Goal: Transaction & Acquisition: Subscribe to service/newsletter

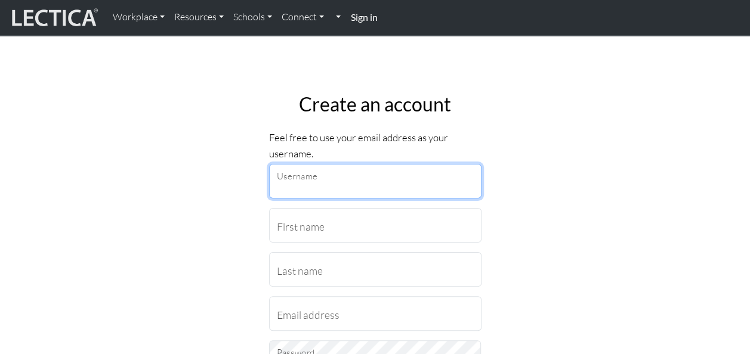
click at [290, 179] on input "Username" at bounding box center [375, 181] width 212 height 35
type input "frenzeg1"
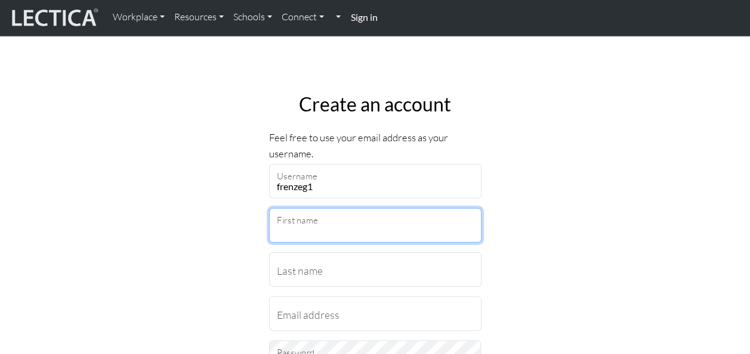
click at [304, 228] on input "First name" at bounding box center [375, 225] width 212 height 35
type input "Georgianna"
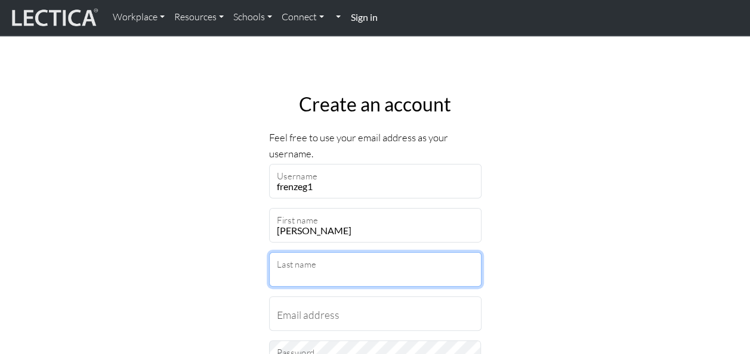
type input "Frenzelas"
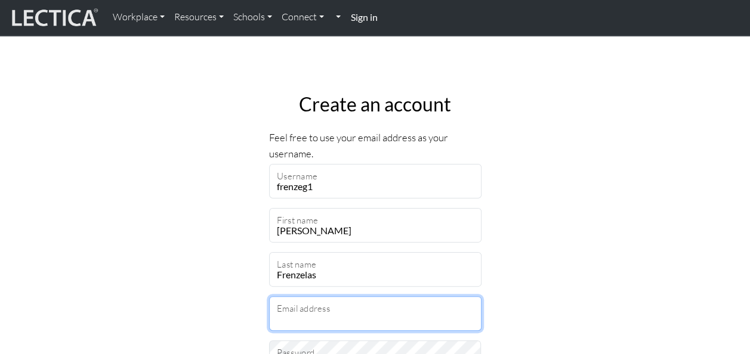
type input "georgianna.frenzelas@penske.com"
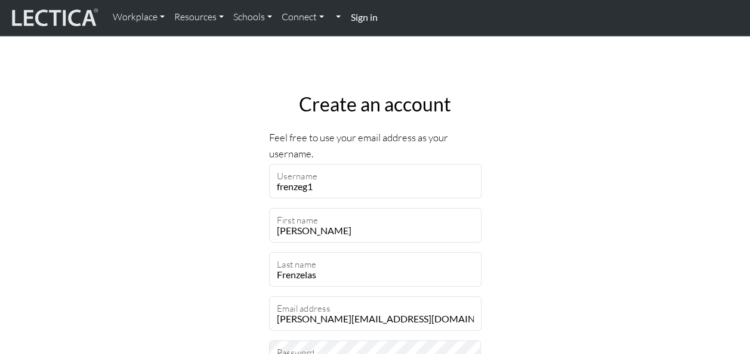
select select "237"
type input "19426"
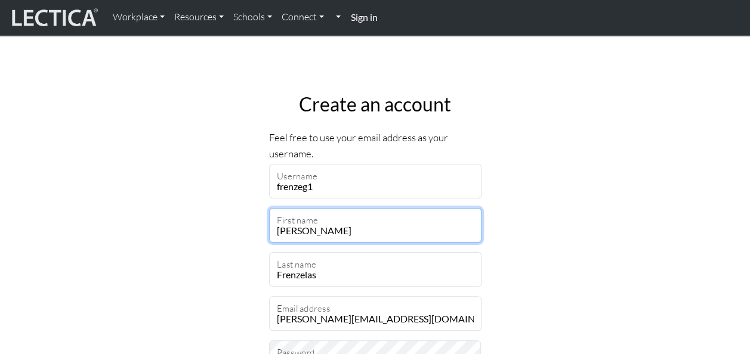
type input "2"
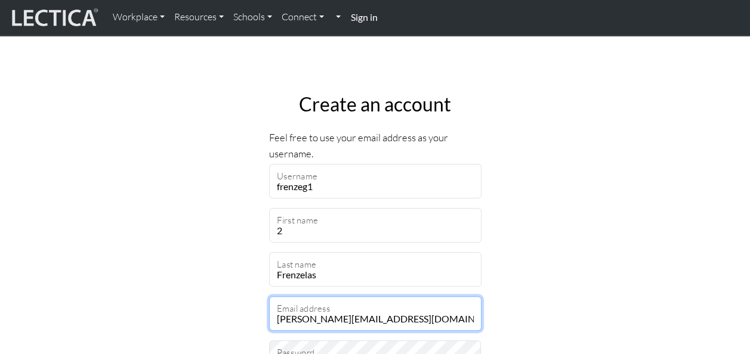
click at [424, 317] on input "georgianna.frenzelas@penske.com" at bounding box center [375, 313] width 212 height 35
type input "g"
type input "georgianna.frenzelas@penske.com"
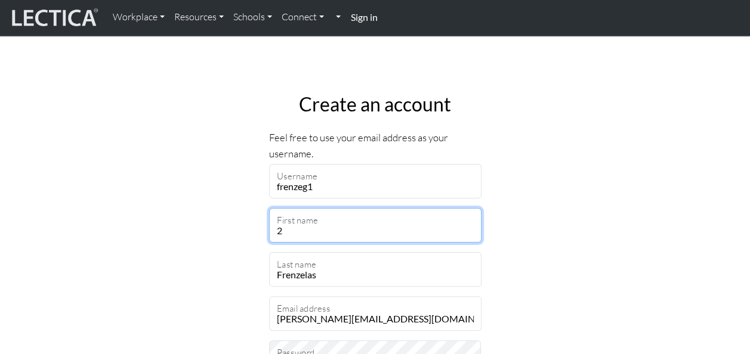
click at [347, 235] on input "2" at bounding box center [375, 225] width 212 height 35
type input "Georgianna"
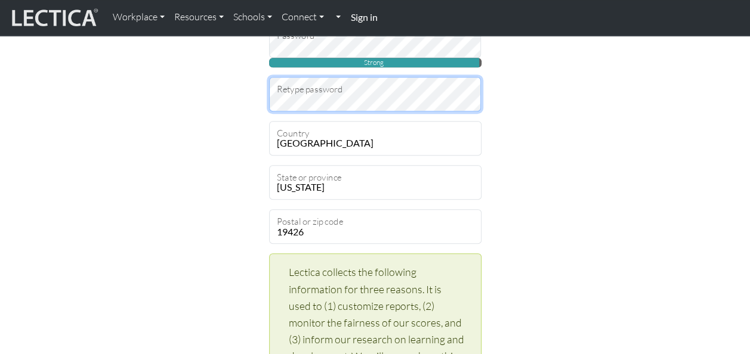
scroll to position [333, 0]
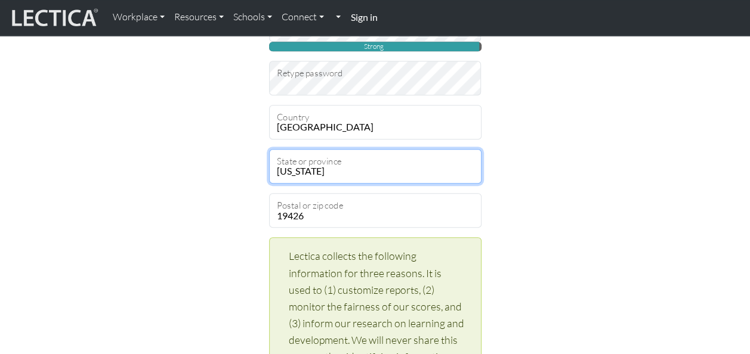
click at [393, 165] on select "Alabama Alaska American Samoa Arizona Arkansas Armed Forces Americas Armed Forc…" at bounding box center [375, 166] width 212 height 35
select select "11663"
click at [269, 149] on select "Alabama Alaska American Samoa Arizona Arkansas Armed Forces Americas Armed Forc…" at bounding box center [375, 166] width 212 height 35
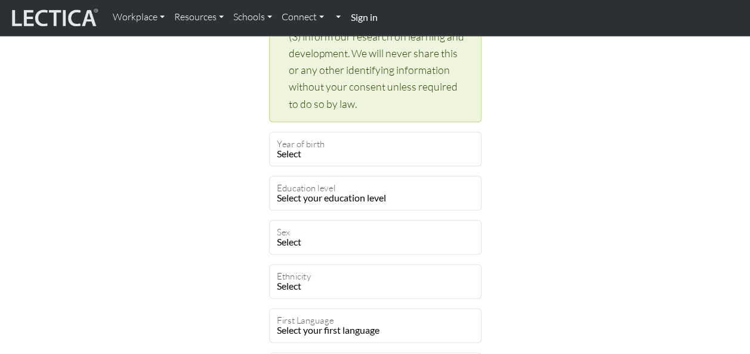
scroll to position [627, 0]
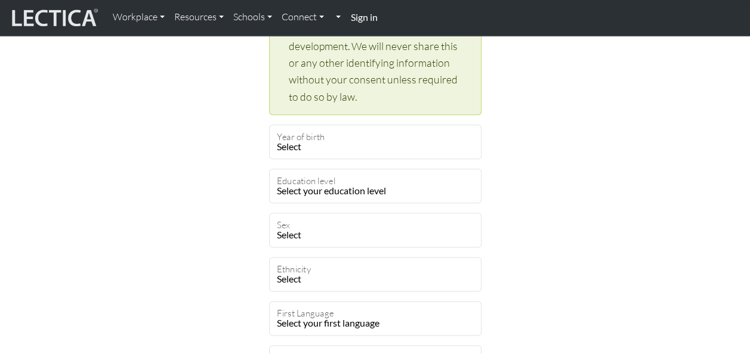
drag, startPoint x: 324, startPoint y: 147, endPoint x: 242, endPoint y: 162, distance: 84.2
click at [242, 162] on div "Create an account Feel free to use your email address as your username. frenzeg…" at bounding box center [375, 25] width 680 height 1138
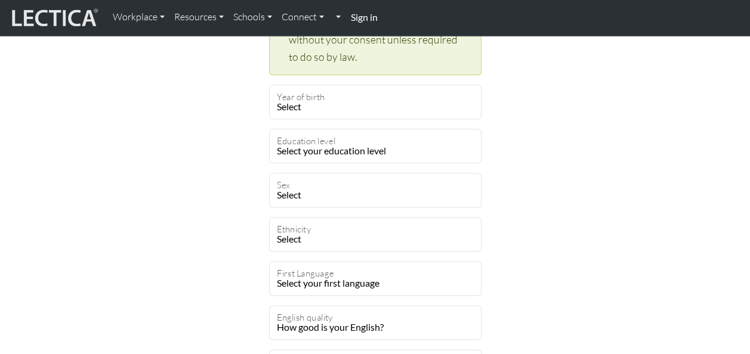
scroll to position [667, 0]
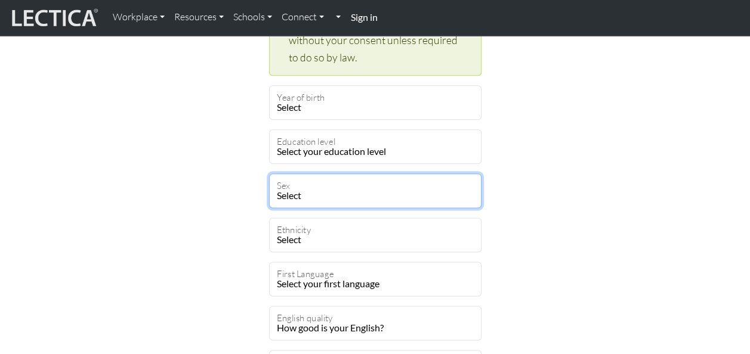
click at [451, 197] on select "Select Male Female Binary Non-binary Opt out" at bounding box center [375, 191] width 212 height 35
select select "female"
click at [269, 174] on select "Select Male Female Binary Non-binary Opt out" at bounding box center [375, 191] width 212 height 35
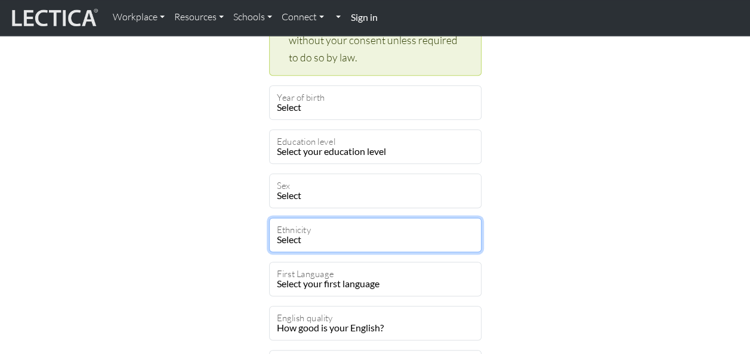
click at [339, 235] on select "Select African Asian Black Carribean Caucasian Central American Eurasian Indian…" at bounding box center [375, 235] width 212 height 35
select select "101"
click at [269, 218] on select "Select African Asian Black Carribean Caucasian Central American Eurasian Indian…" at bounding box center [375, 235] width 212 height 35
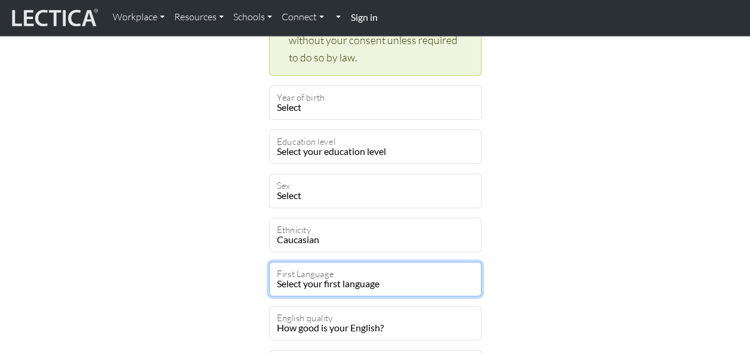
click at [345, 280] on select "Select your first language Abkhazian Achinese Acoli Adangme Adyghe Afar Afrihil…" at bounding box center [375, 279] width 212 height 35
select select "1927"
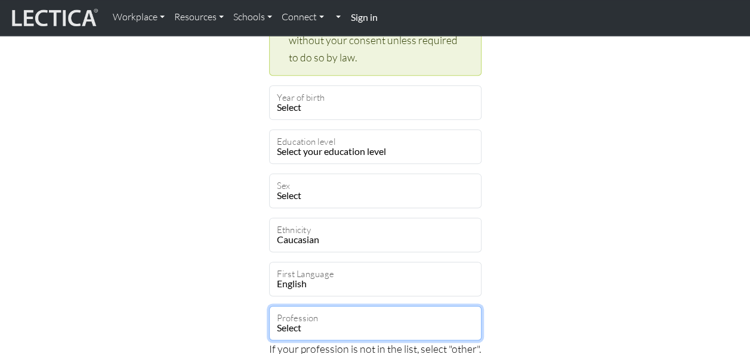
click at [468, 322] on select "Select academic accounting/finance administration arts: performing arts: visual…" at bounding box center [375, 323] width 212 height 35
select select "62"
click at [269, 306] on select "Select academic accounting/finance administration arts: performing arts: visual…" at bounding box center [375, 323] width 212 height 35
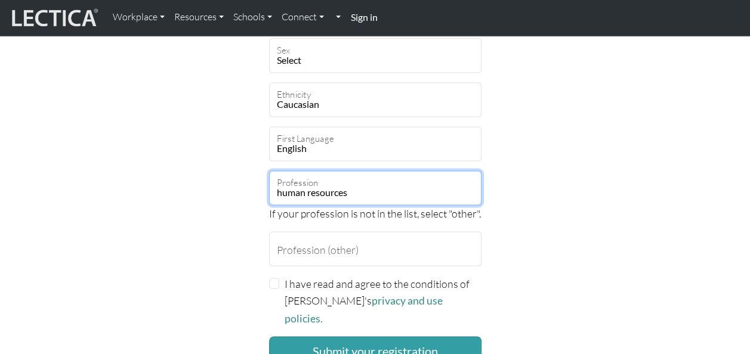
scroll to position [834, 0]
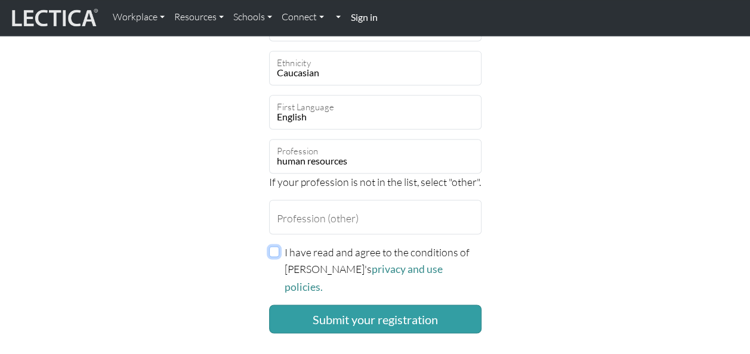
click at [274, 249] on input "I have read and agree to the conditions of Lectica's privacy and use policies." at bounding box center [274, 251] width 11 height 11
checkbox input "true"
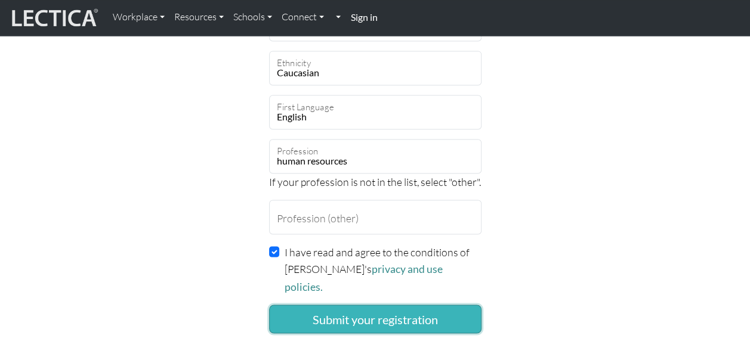
click at [347, 305] on button "Submit your registration" at bounding box center [375, 319] width 212 height 29
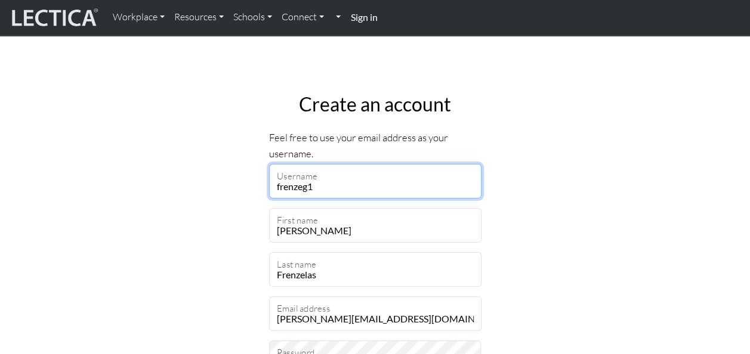
click at [357, 190] on input "frenzeg1" at bounding box center [375, 181] width 212 height 35
type input "f"
click at [357, 190] on input "Georgianna" at bounding box center [375, 181] width 212 height 35
click at [360, 190] on input "Georgianna" at bounding box center [375, 181] width 212 height 35
click at [400, 188] on input "Georgianna" at bounding box center [375, 181] width 212 height 35
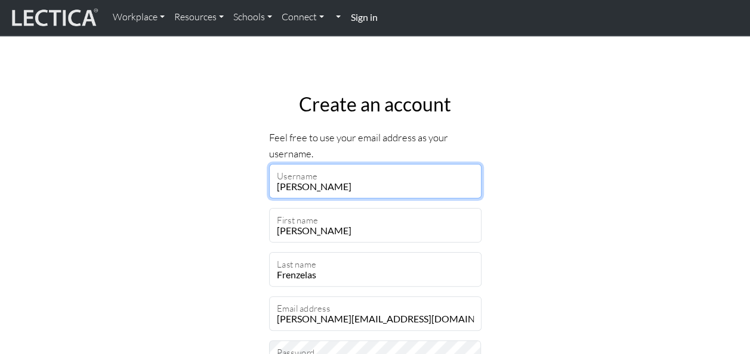
click at [398, 187] on input "Georgianna" at bounding box center [375, 181] width 212 height 35
click at [319, 188] on input "Georgianna" at bounding box center [375, 181] width 212 height 35
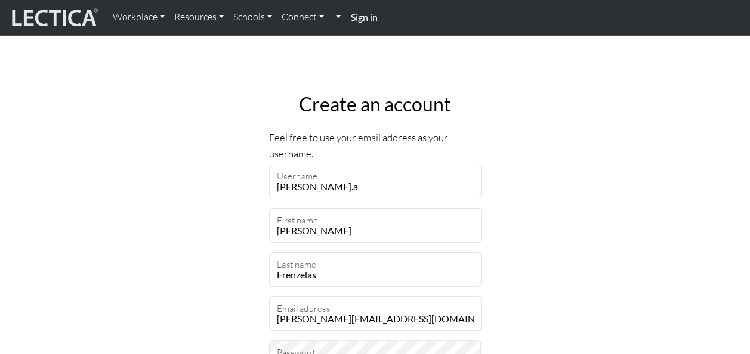
drag, startPoint x: 327, startPoint y: 187, endPoint x: 600, endPoint y: 237, distance: 277.7
click at [342, 186] on input "Georgiann.a" at bounding box center [375, 181] width 212 height 35
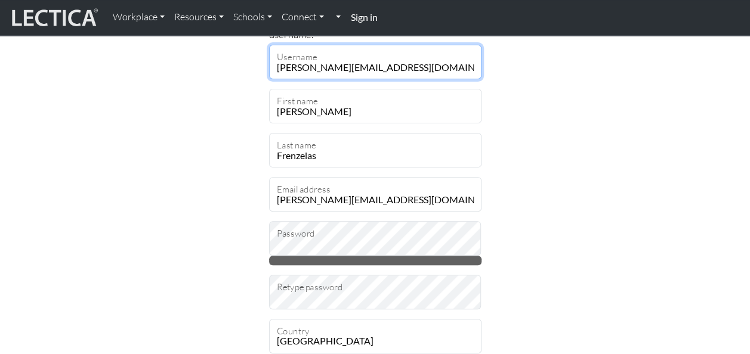
scroll to position [159, 0]
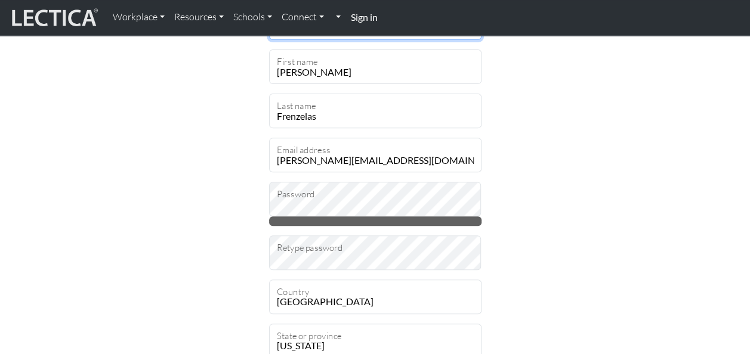
type input "Georgianna.Frenzelas@penske.com"
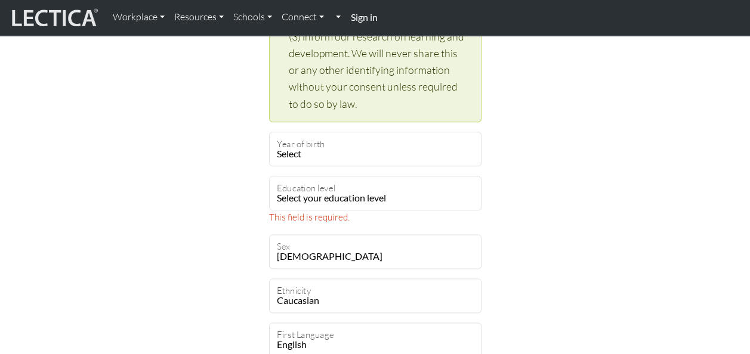
scroll to position [644, 0]
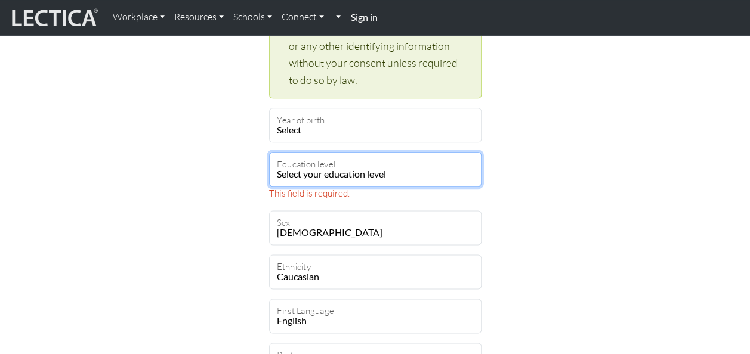
click at [350, 174] on select "Select your education level toddler pre-pre-pre-k pre-pre-k pre-k Kindergarten …" at bounding box center [375, 169] width 212 height 35
select select "23"
click at [269, 152] on select "Select your education level toddler pre-pre-pre-k pre-pre-k pre-k Kindergarten …" at bounding box center [375, 169] width 212 height 35
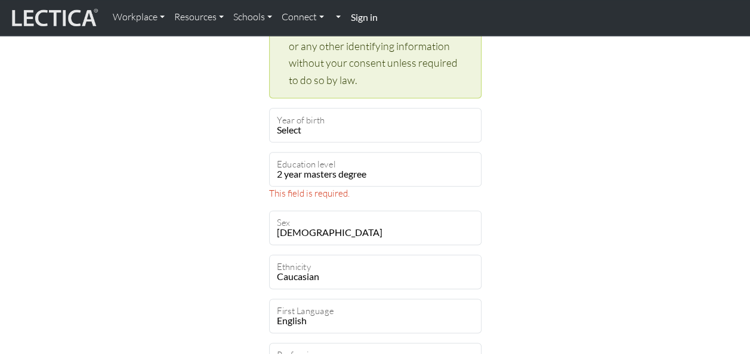
click at [384, 130] on select "Select 2019 2018 2017 2016 2015 2014 2013 2012 2011 2010 2009 2008 2007 2006 20…" at bounding box center [375, 125] width 212 height 35
click at [308, 132] on select "Select 2019 2018 2017 2016 2015 2014 2013 2012 2011 2010 2009 2008 2007 2006 20…" at bounding box center [375, 125] width 212 height 35
click at [413, 129] on select "Select 2019 2018 2017 2016 2015 2014 2013 2012 2011 2010 2009 2008 2007 2006 20…" at bounding box center [375, 125] width 212 height 35
select select "1951"
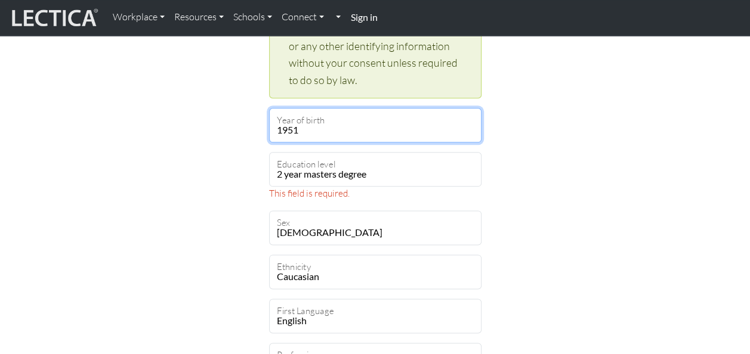
click at [269, 108] on select "Select 2019 2018 2017 2016 2015 2014 2013 2012 2011 2010 2009 2008 2007 2006 20…" at bounding box center [375, 125] width 212 height 35
click at [358, 192] on div "This field is required." at bounding box center [375, 194] width 212 height 15
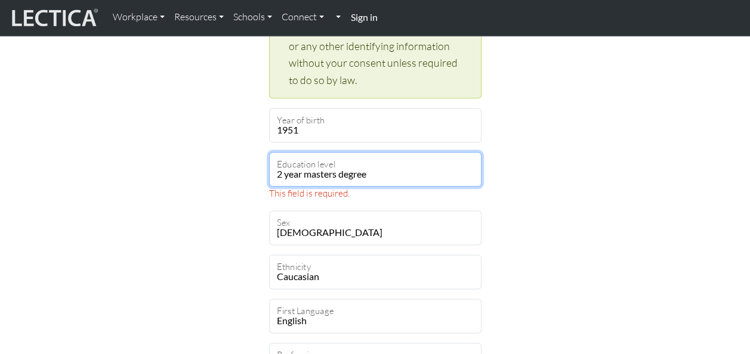
click at [376, 173] on select "Select your education level toddler pre-pre-pre-k pre-pre-k pre-k Kindergarten …" at bounding box center [375, 169] width 212 height 35
select select "22"
click at [269, 152] on select "Select your education level toddler pre-pre-pre-k pre-pre-k pre-k Kindergarten …" at bounding box center [375, 169] width 212 height 35
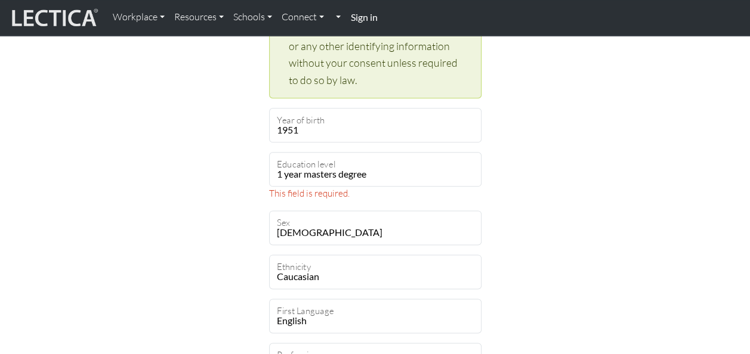
click at [355, 192] on div "This field is required." at bounding box center [375, 194] width 212 height 15
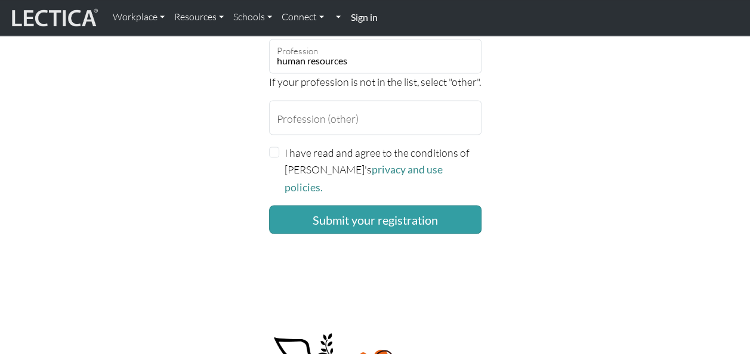
scroll to position [941, 0]
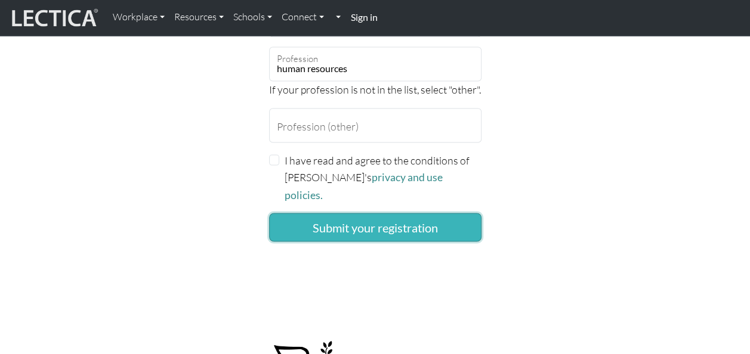
click at [371, 213] on button "Submit your registration" at bounding box center [375, 227] width 212 height 29
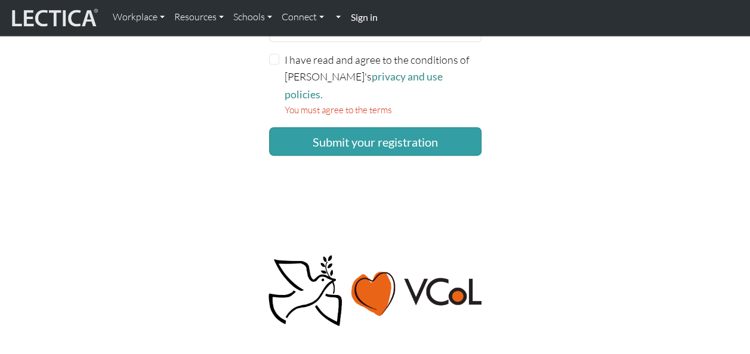
scroll to position [830, 0]
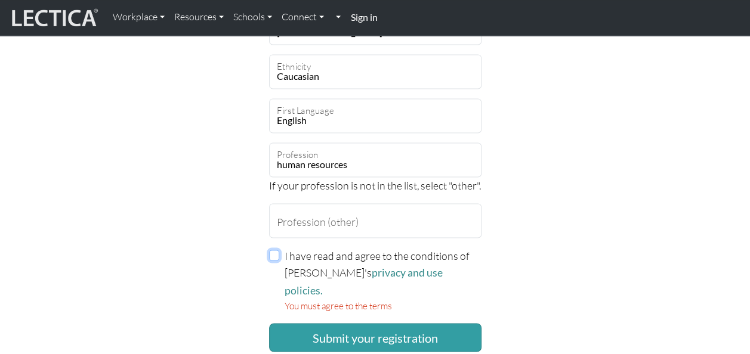
click at [274, 253] on input "I have read and agree to the conditions of Lectica's privacy and use policies." at bounding box center [274, 255] width 11 height 11
checkbox input "true"
click at [418, 271] on link "privacy and use policies." at bounding box center [364, 282] width 158 height 30
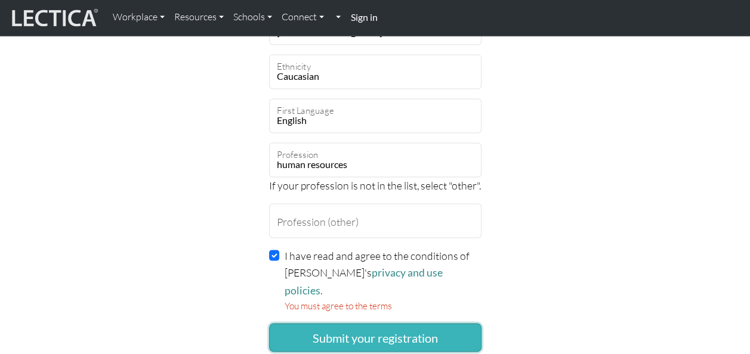
click at [417, 323] on button "Submit your registration" at bounding box center [375, 337] width 212 height 29
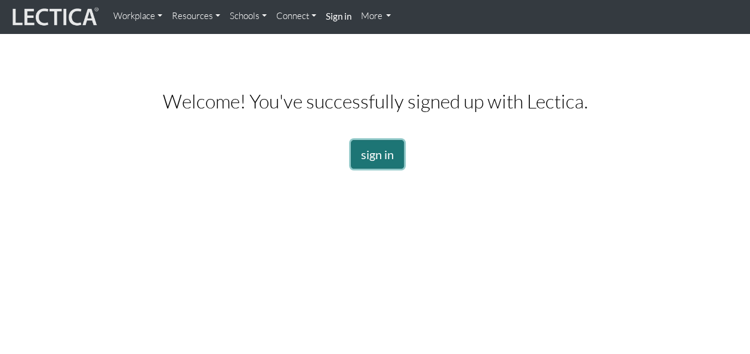
click at [381, 153] on link "sign in" at bounding box center [377, 154] width 53 height 29
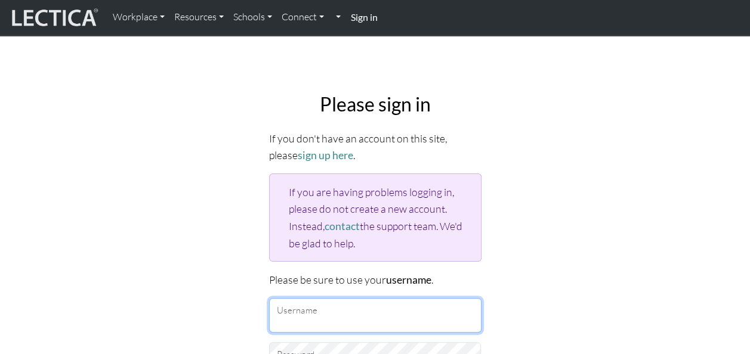
click at [379, 309] on input "Username" at bounding box center [375, 315] width 212 height 35
type input "[PERSON_NAME][EMAIL_ADDRESS][DOMAIN_NAME]"
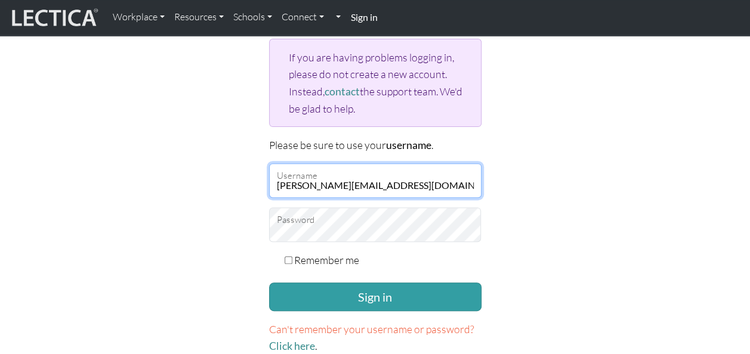
scroll to position [143, 0]
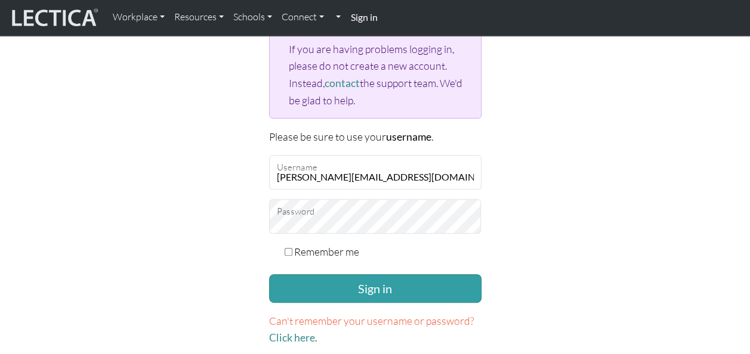
click at [288, 248] on input "Remember me" at bounding box center [289, 252] width 8 height 8
checkbox input "true"
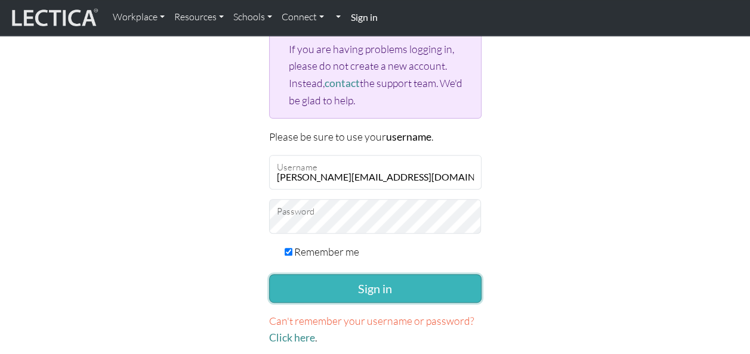
click at [379, 283] on button "Sign in" at bounding box center [375, 288] width 212 height 29
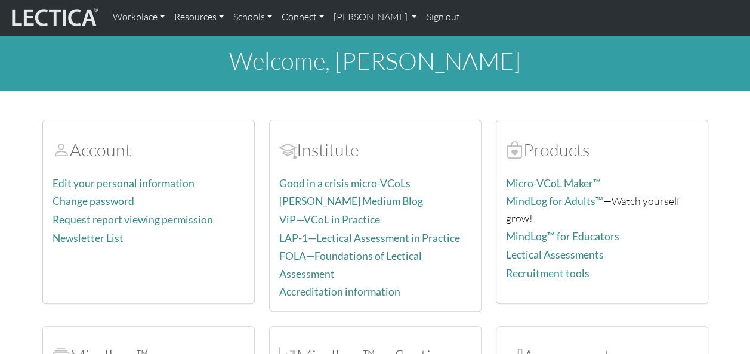
drag, startPoint x: 755, startPoint y: 349, endPoint x: 522, endPoint y: 315, distance: 235.1
click at [522, 315] on div "Account Edit your personal information Change password Request report viewing p…" at bounding box center [375, 309] width 680 height 406
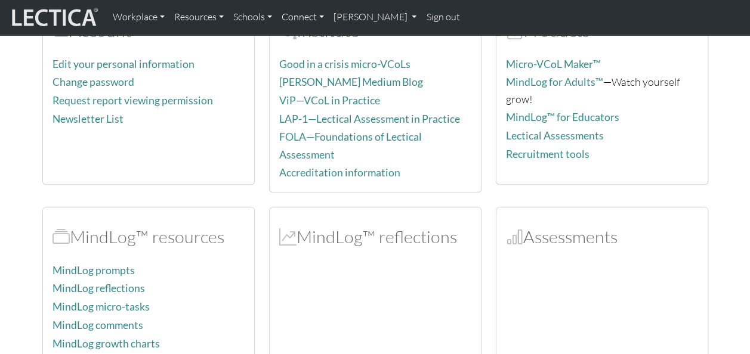
scroll to position [143, 0]
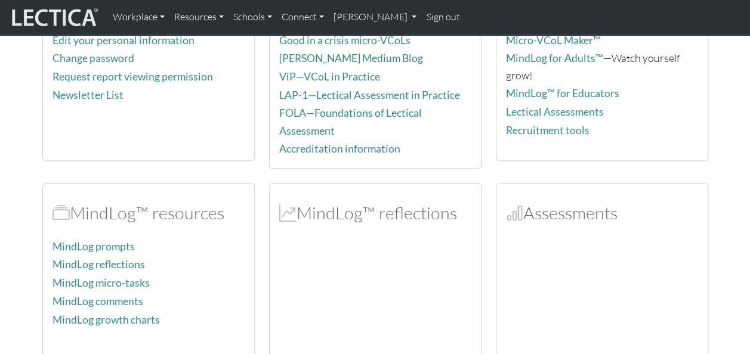
click at [363, 223] on div "MindLog™ reflections" at bounding box center [375, 276] width 211 height 184
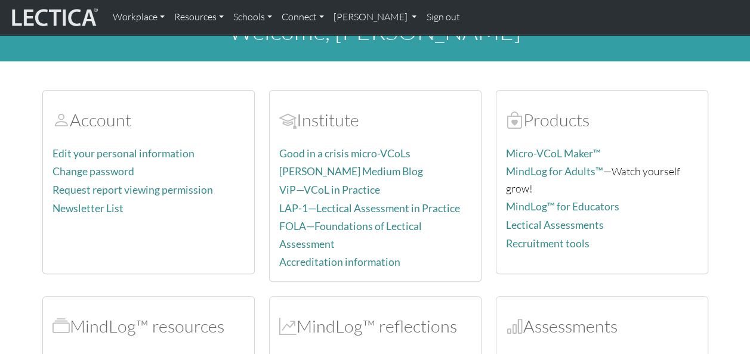
scroll to position [30, 0]
drag, startPoint x: 752, startPoint y: 345, endPoint x: 700, endPoint y: 350, distance: 52.1
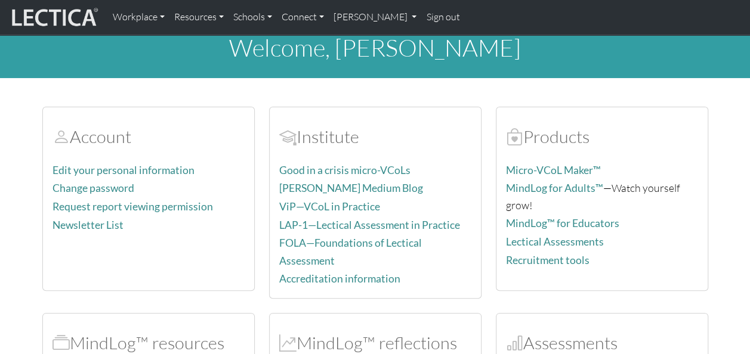
scroll to position [0, 0]
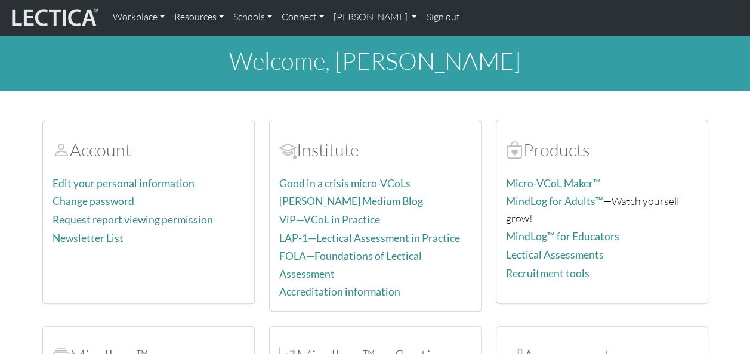
click at [324, 147] on h2 "Institute" at bounding box center [375, 150] width 192 height 21
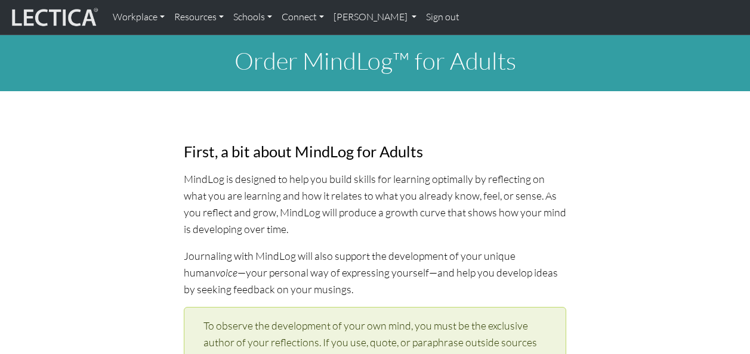
select select "1951"
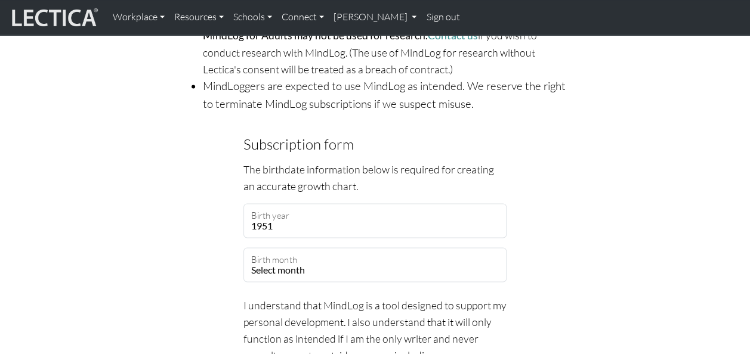
scroll to position [1018, 0]
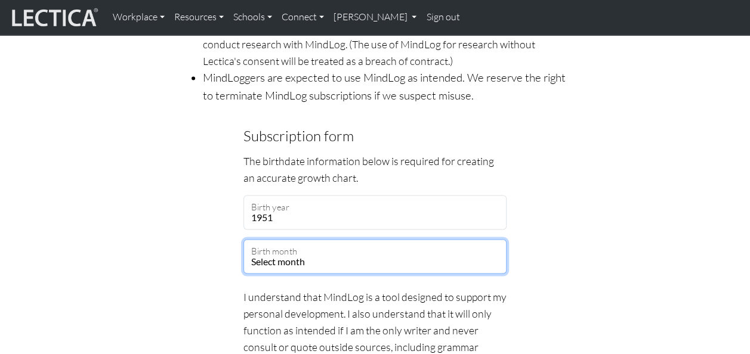
click at [372, 267] on select "Select month January February March April May June July August September Octobe…" at bounding box center [374, 256] width 263 height 35
select select "09"
click at [243, 239] on select "Select month January February March April May June July August September Octobe…" at bounding box center [374, 256] width 263 height 35
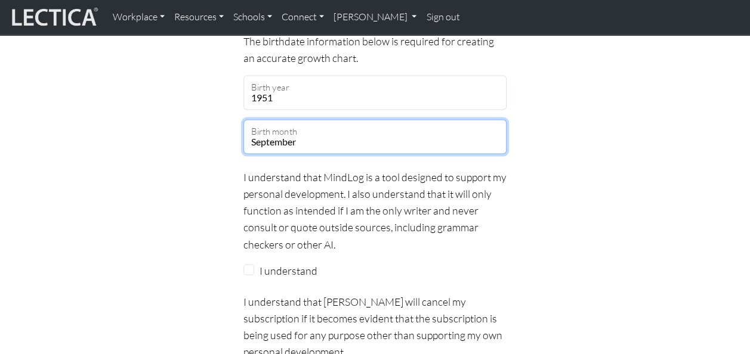
scroll to position [1161, 0]
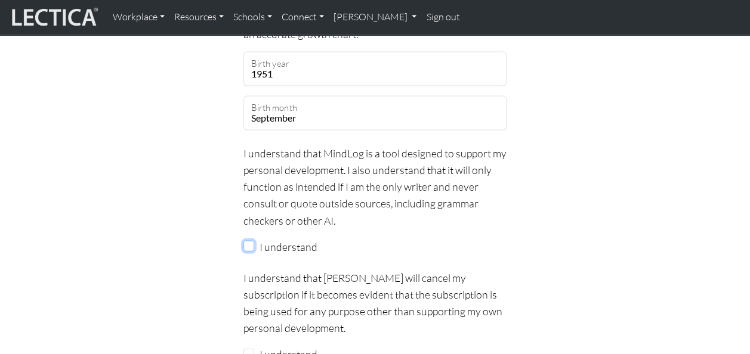
click at [249, 242] on input "I understand" at bounding box center [248, 246] width 11 height 11
checkbox input "true"
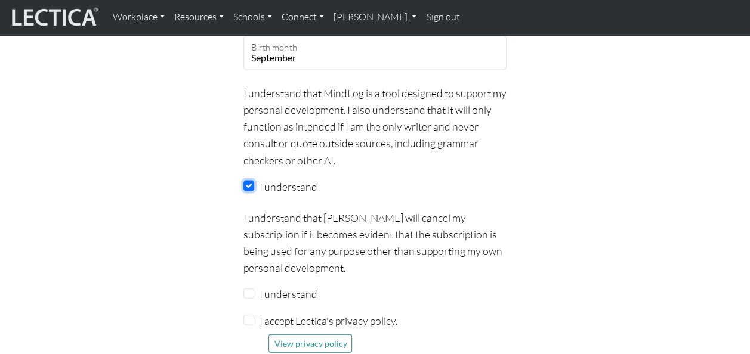
scroll to position [1232, 0]
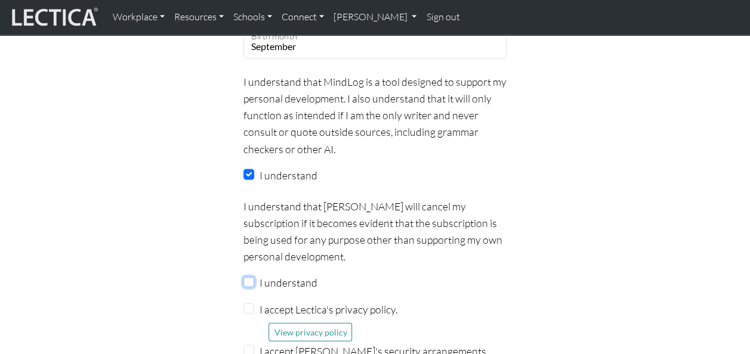
click at [247, 277] on input "I understand" at bounding box center [248, 282] width 11 height 11
checkbox input "true"
click at [248, 305] on input "I accept Lectica's privacy policy." at bounding box center [248, 309] width 11 height 11
checkbox input "true"
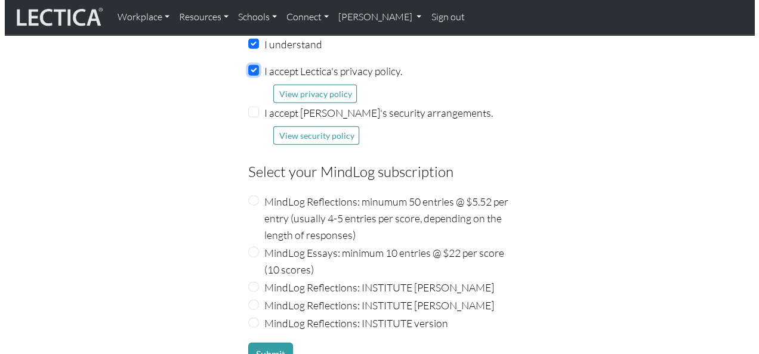
scroll to position [1495, 0]
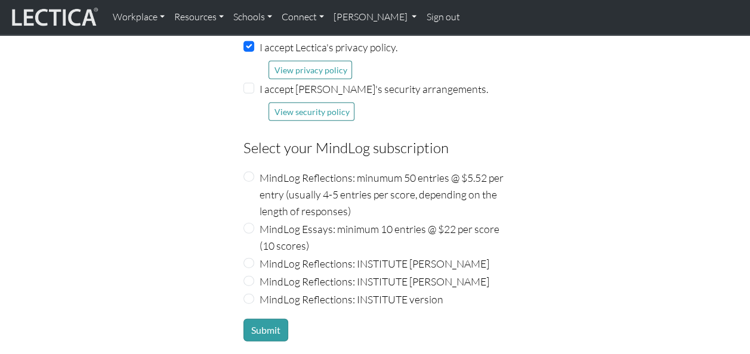
click at [346, 284] on label "MindLog Reflections: INSTITUTE Benny Ausmus" at bounding box center [374, 281] width 230 height 17
click at [254, 284] on input "MindLog Reflections: INSTITUTE Benny Ausmus" at bounding box center [248, 281] width 11 height 11
radio input "true"
click at [268, 326] on button "Submit" at bounding box center [265, 330] width 45 height 23
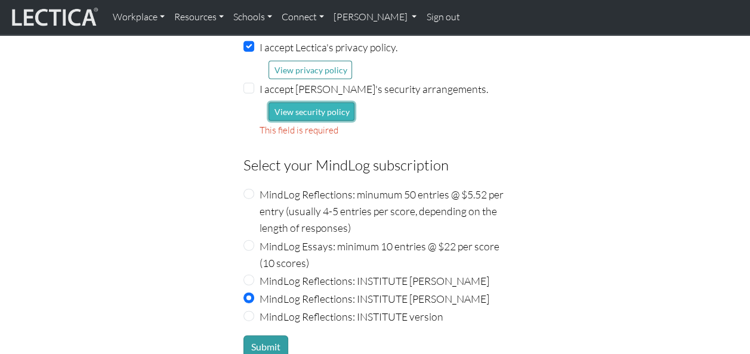
click at [339, 111] on button "View security policy" at bounding box center [311, 112] width 86 height 18
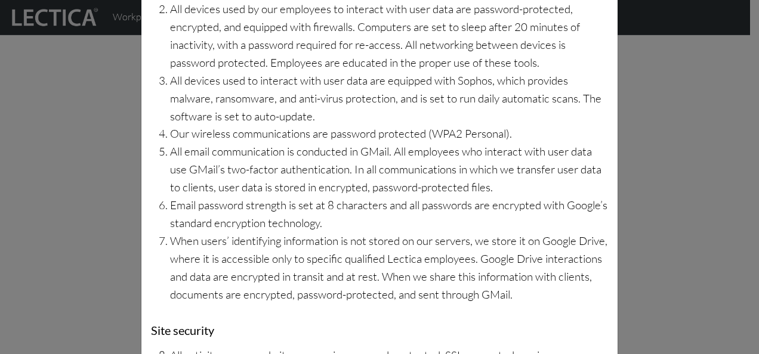
scroll to position [310, 0]
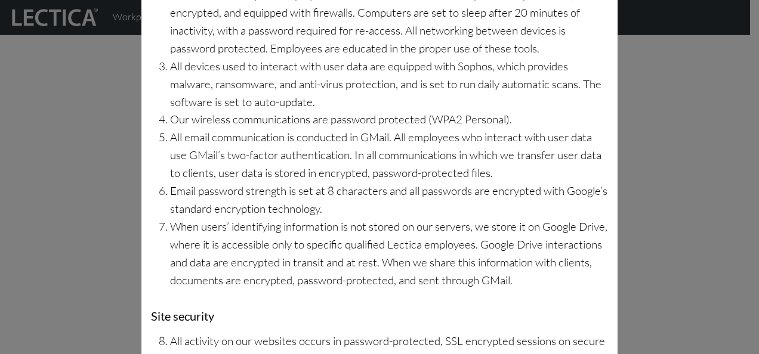
click at [546, 261] on li "When users’ identifying information is not stored on our servers, we store it o…" at bounding box center [389, 254] width 438 height 72
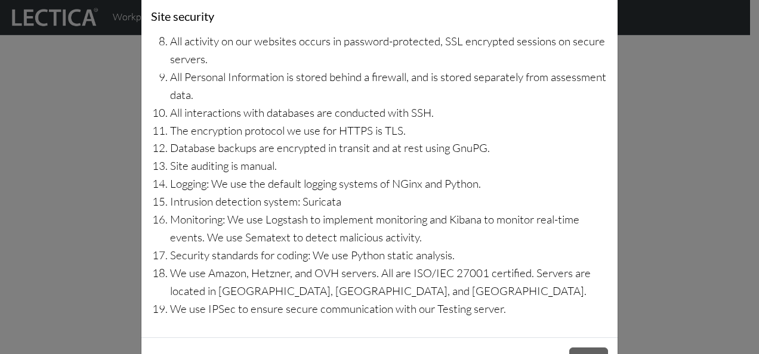
scroll to position [619, 0]
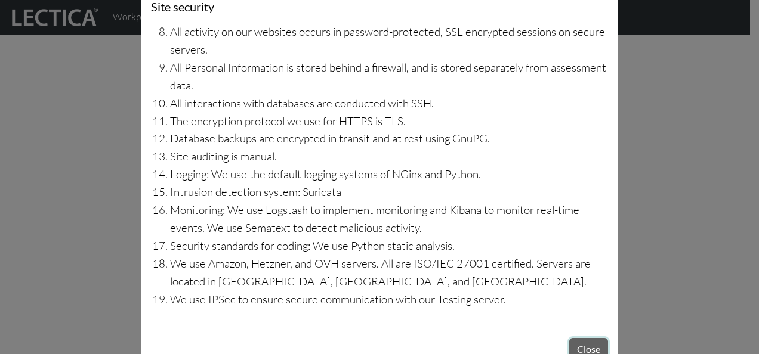
click at [588, 338] on button "Close" at bounding box center [588, 349] width 39 height 23
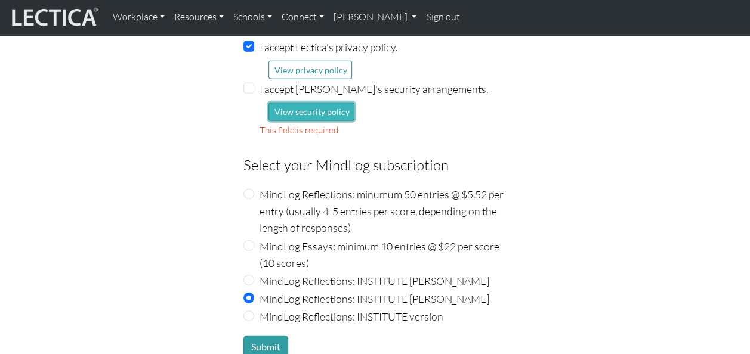
click at [334, 108] on button "View security policy" at bounding box center [311, 112] width 86 height 18
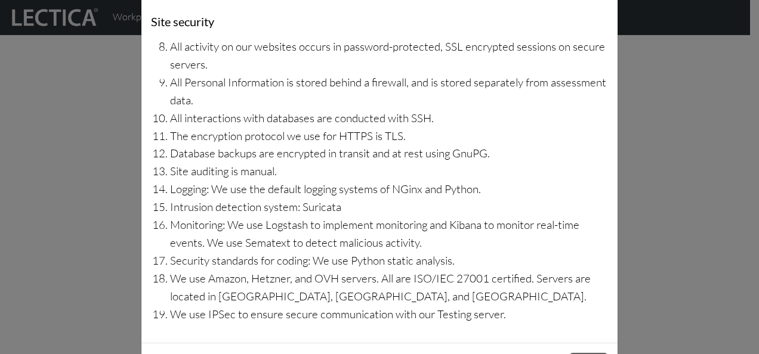
scroll to position [635, 0]
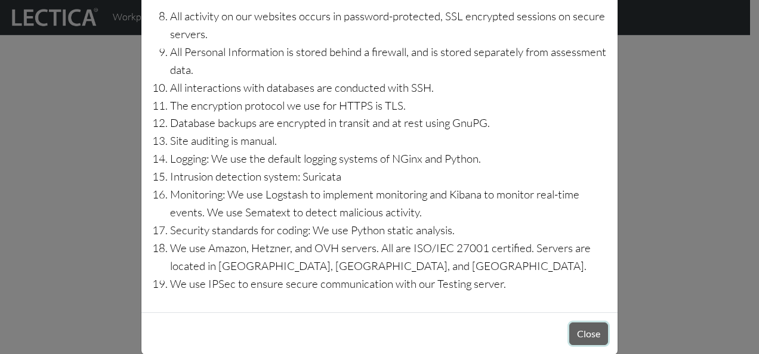
click at [596, 323] on button "Close" at bounding box center [588, 334] width 39 height 23
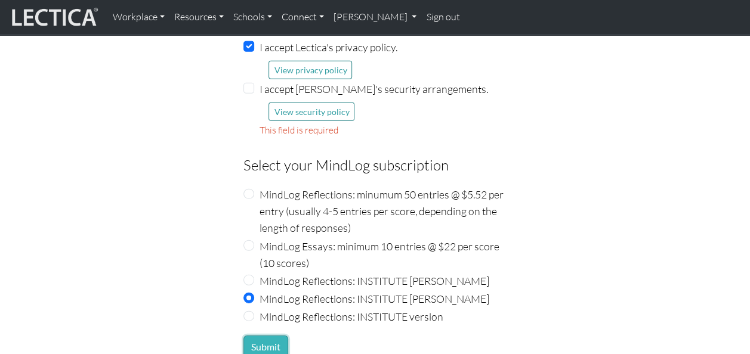
click at [277, 341] on button "Submit" at bounding box center [265, 347] width 45 height 23
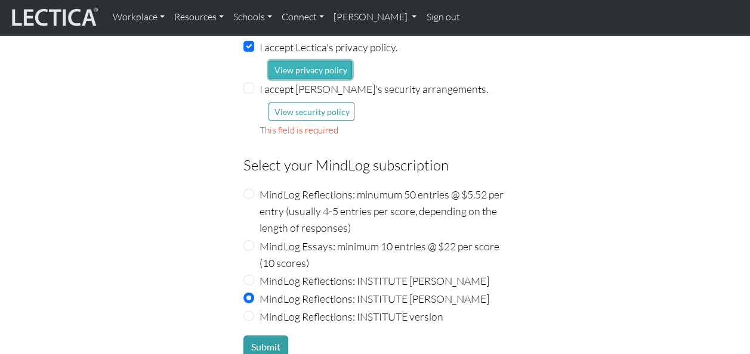
click at [314, 68] on button "View privacy policy" at bounding box center [310, 70] width 84 height 18
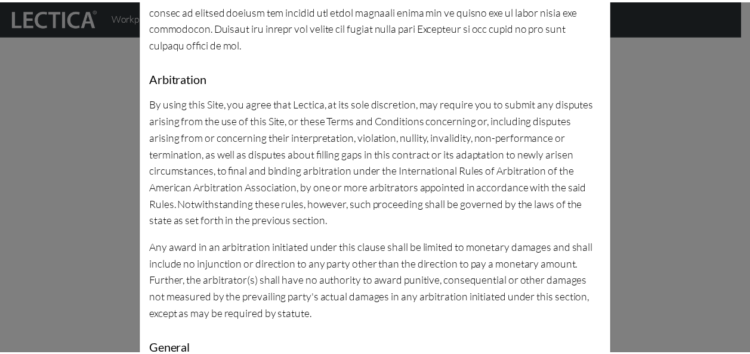
scroll to position [6012, 0]
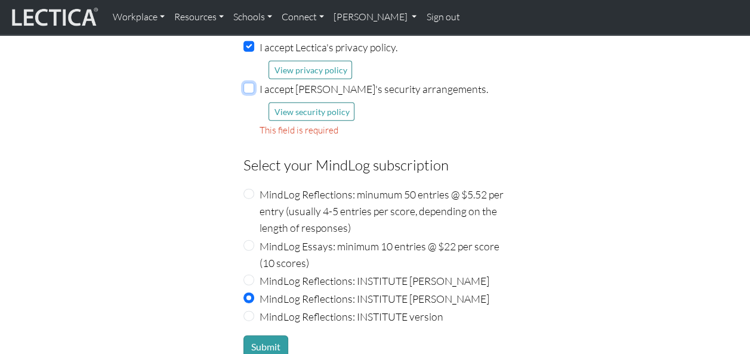
click at [249, 88] on input "I accept Lectica's security arrangements." at bounding box center [248, 88] width 11 height 11
checkbox input "true"
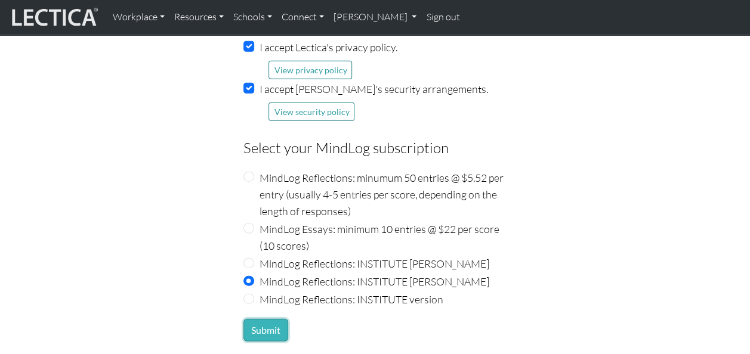
drag, startPoint x: 278, startPoint y: 326, endPoint x: 267, endPoint y: 324, distance: 10.9
click at [267, 324] on button "Submit" at bounding box center [265, 330] width 45 height 23
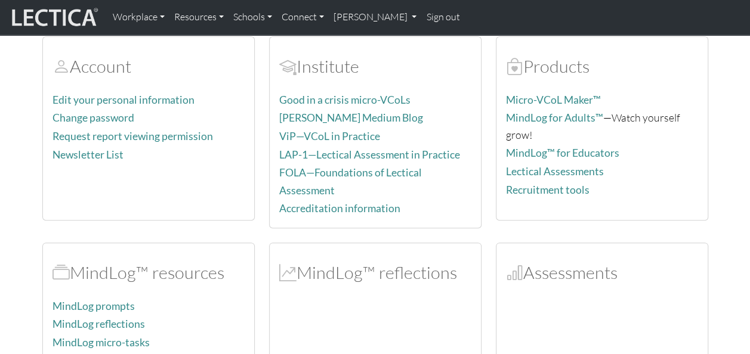
scroll to position [95, 0]
